Goal: Find specific page/section: Find specific page/section

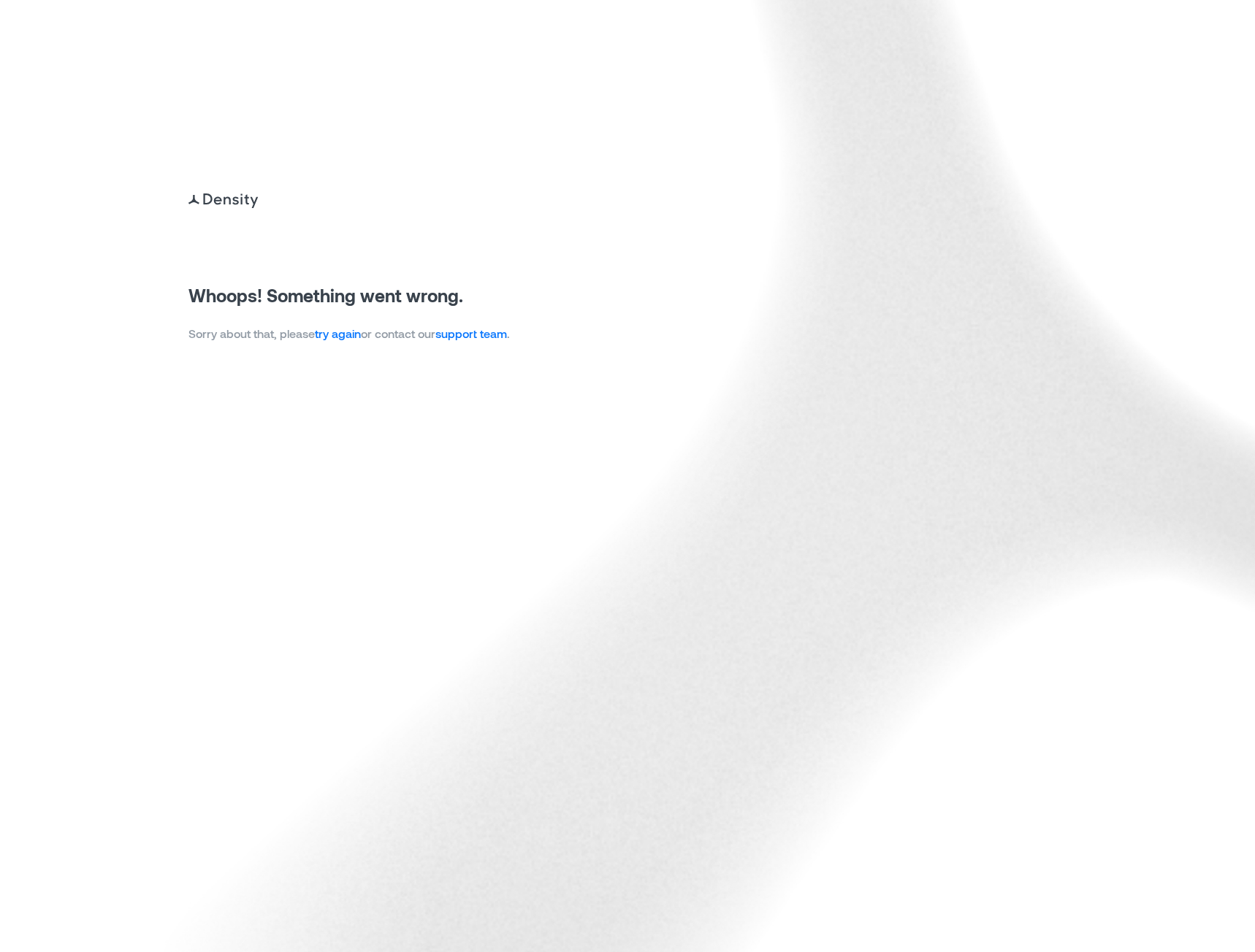
click at [331, 333] on link "try again" at bounding box center [337, 333] width 46 height 14
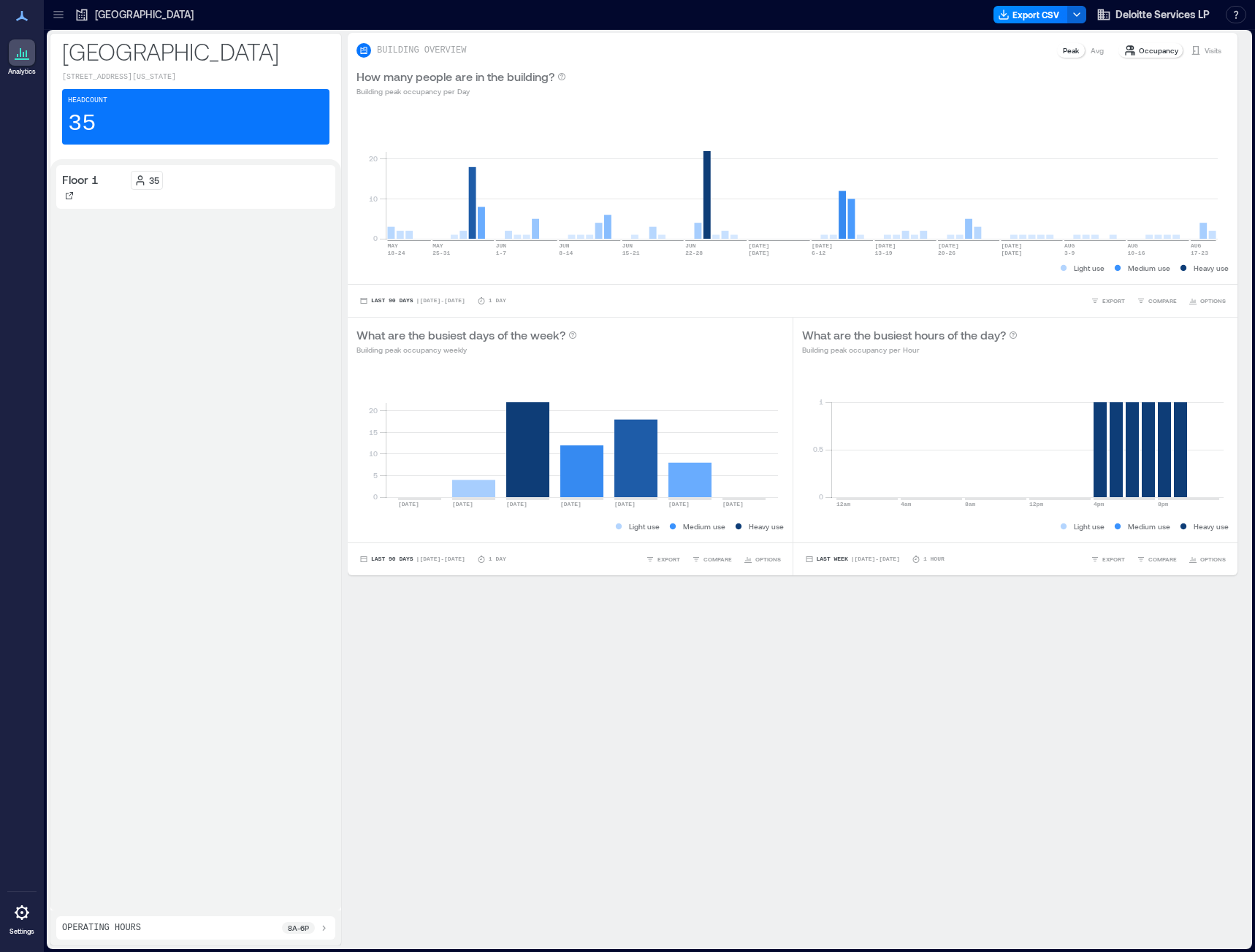
click at [50, 16] on div at bounding box center [58, 14] width 23 height 23
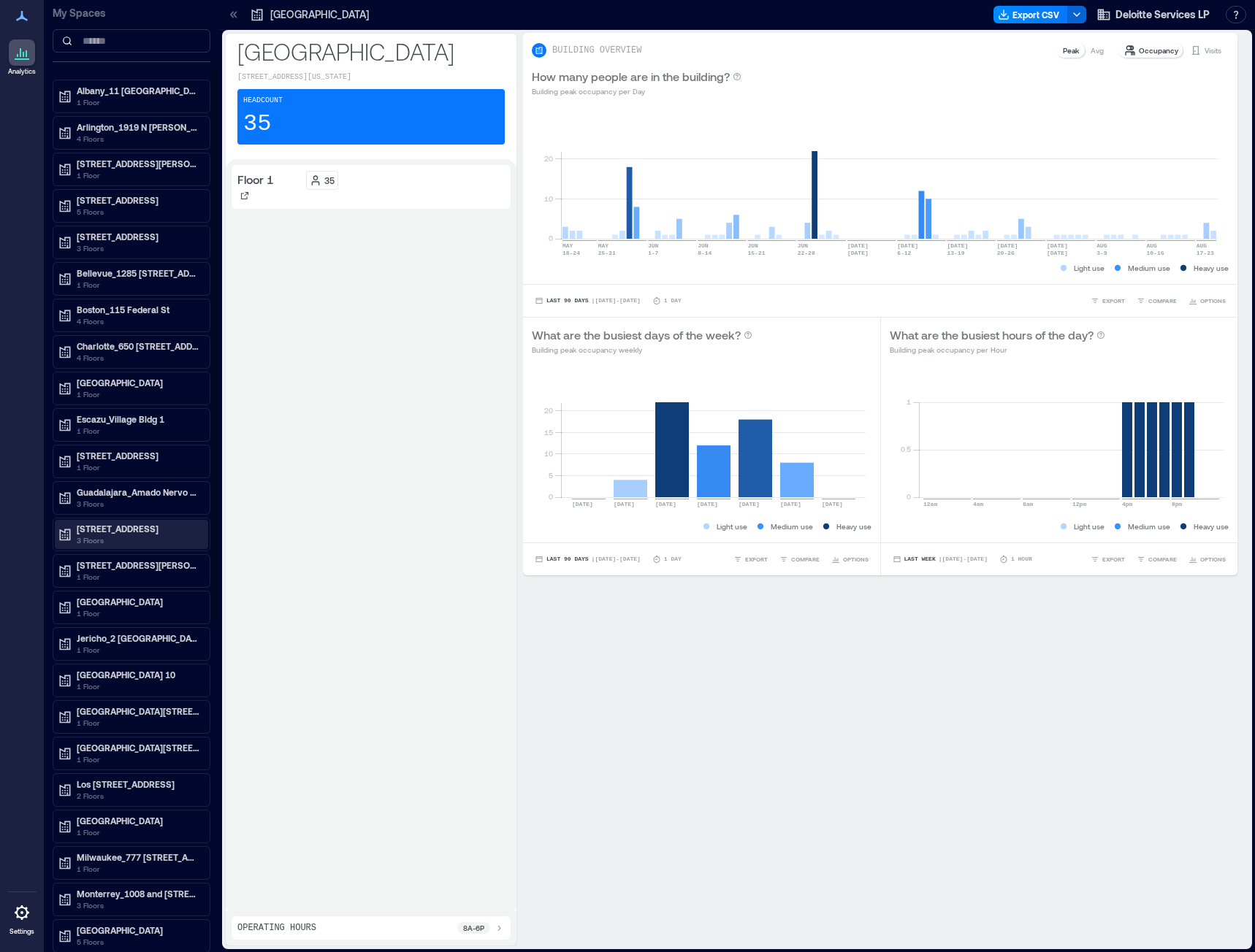
scroll to position [146, 0]
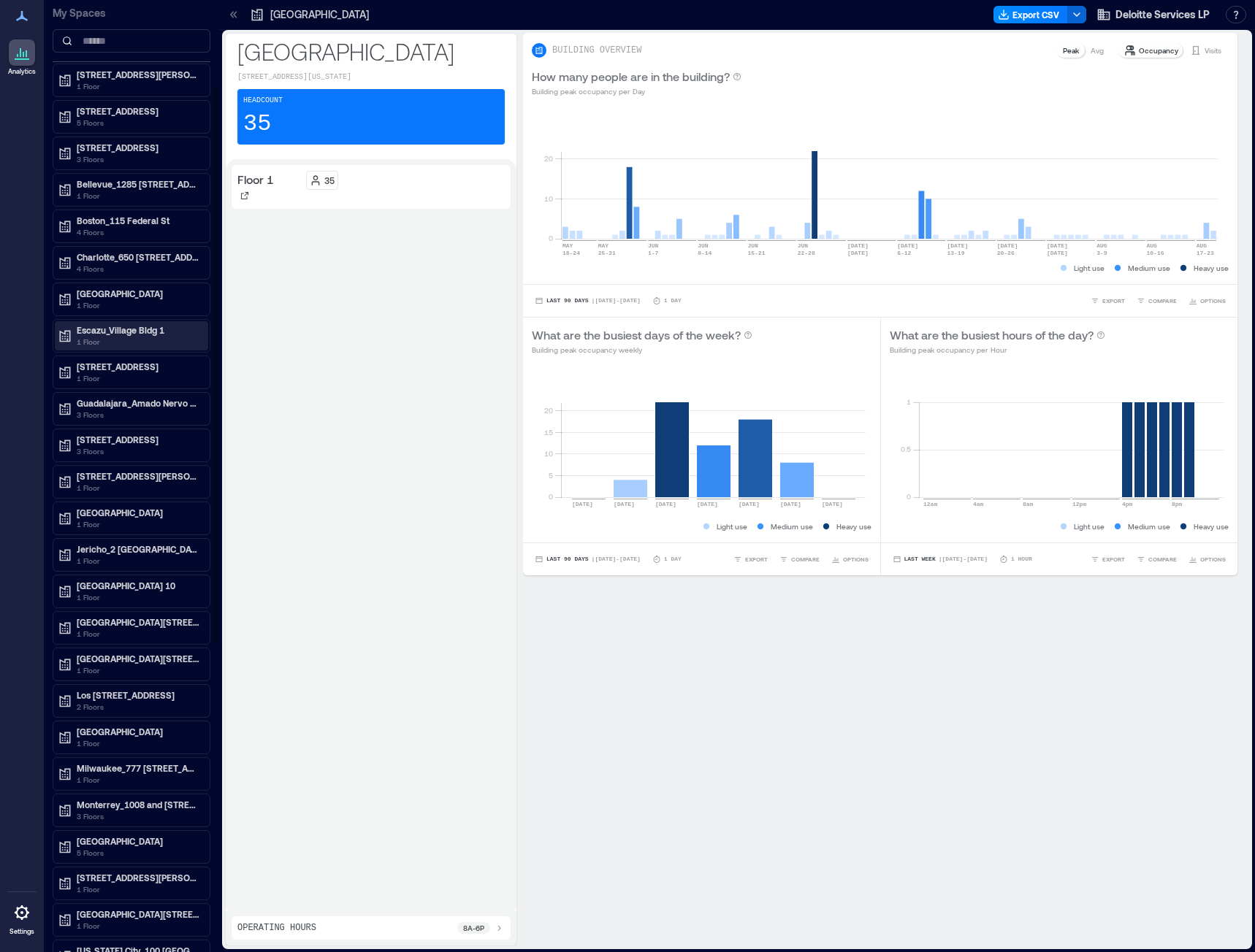
click at [171, 335] on p "Escazu_Village Bldg 1" at bounding box center [138, 330] width 123 height 12
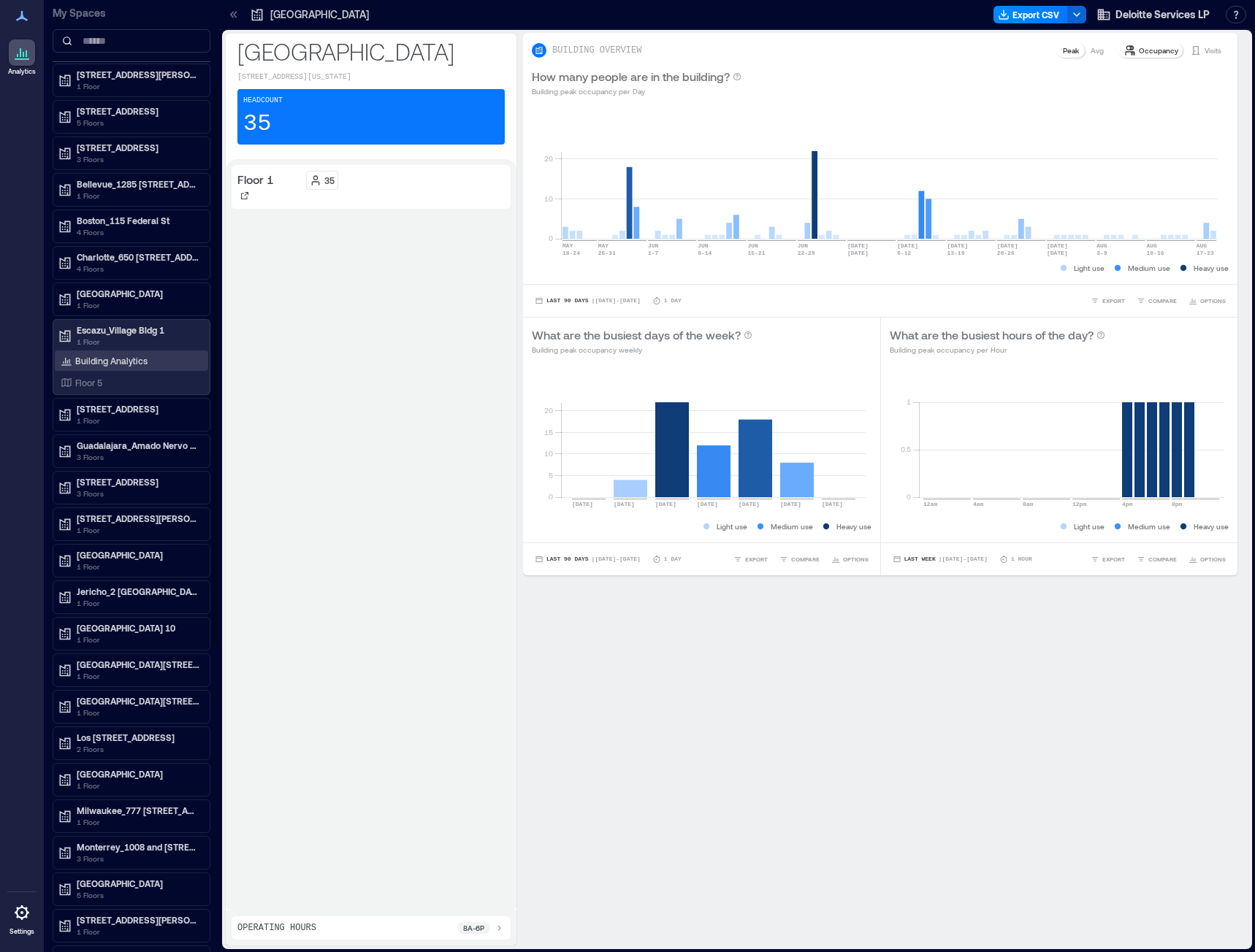
click at [140, 361] on p "Building Analytics" at bounding box center [112, 361] width 73 height 12
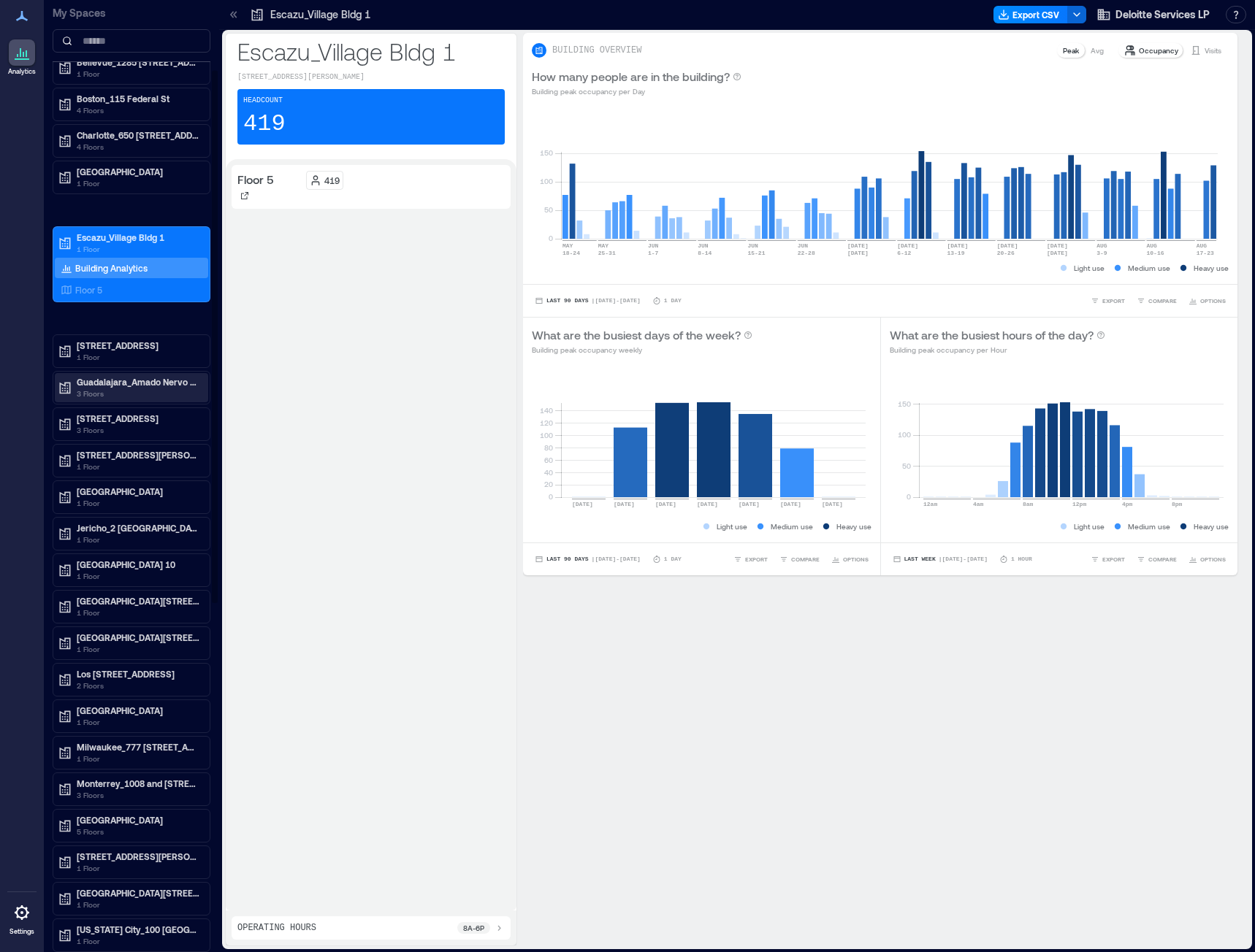
scroll to position [117, 0]
